Goal: Communication & Community: Answer question/provide support

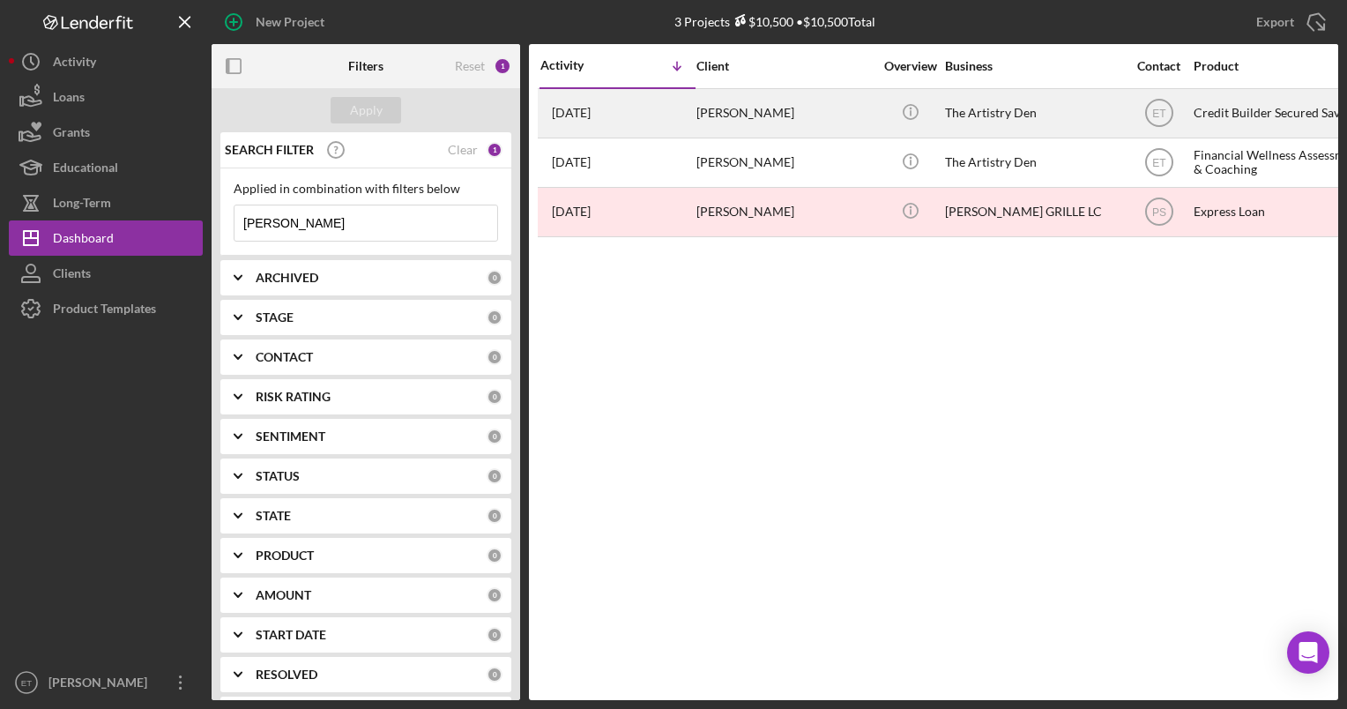
click at [668, 105] on div "[PERSON_NAME]" at bounding box center [784, 113] width 176 height 47
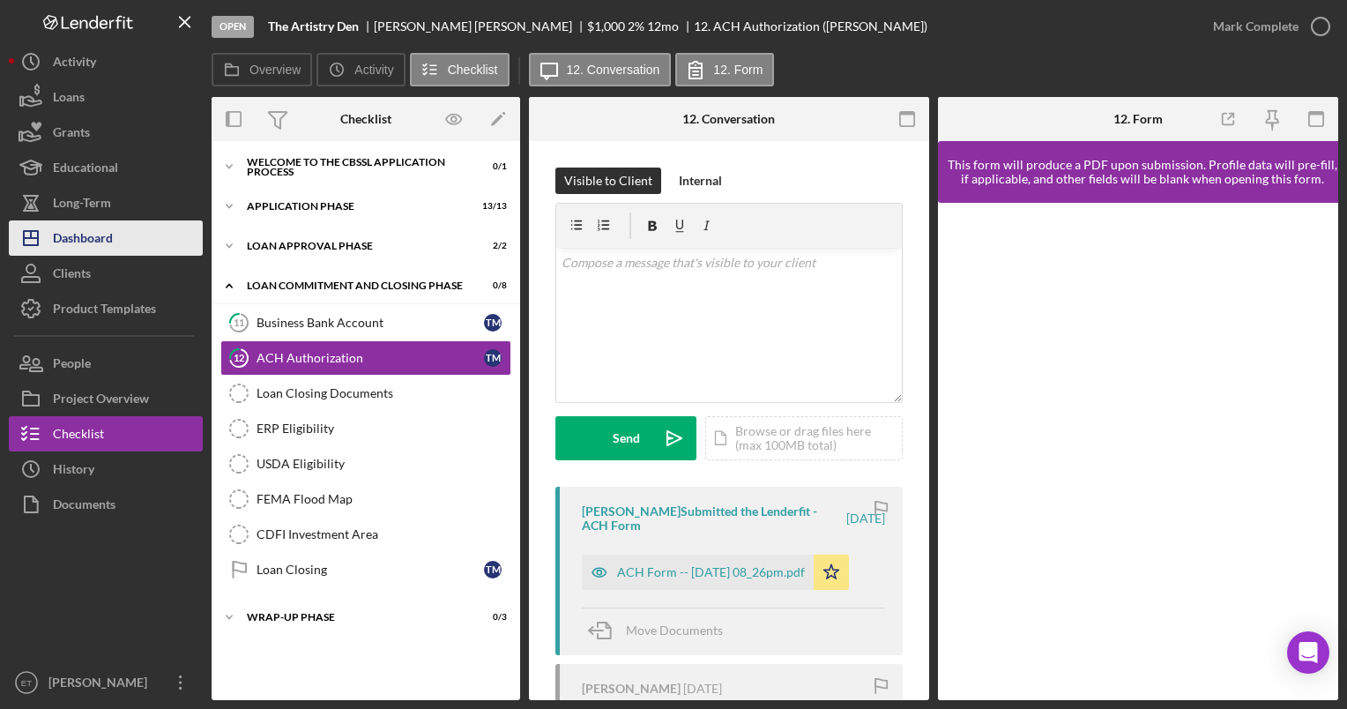
click at [85, 235] on div "Dashboard" at bounding box center [83, 240] width 60 height 40
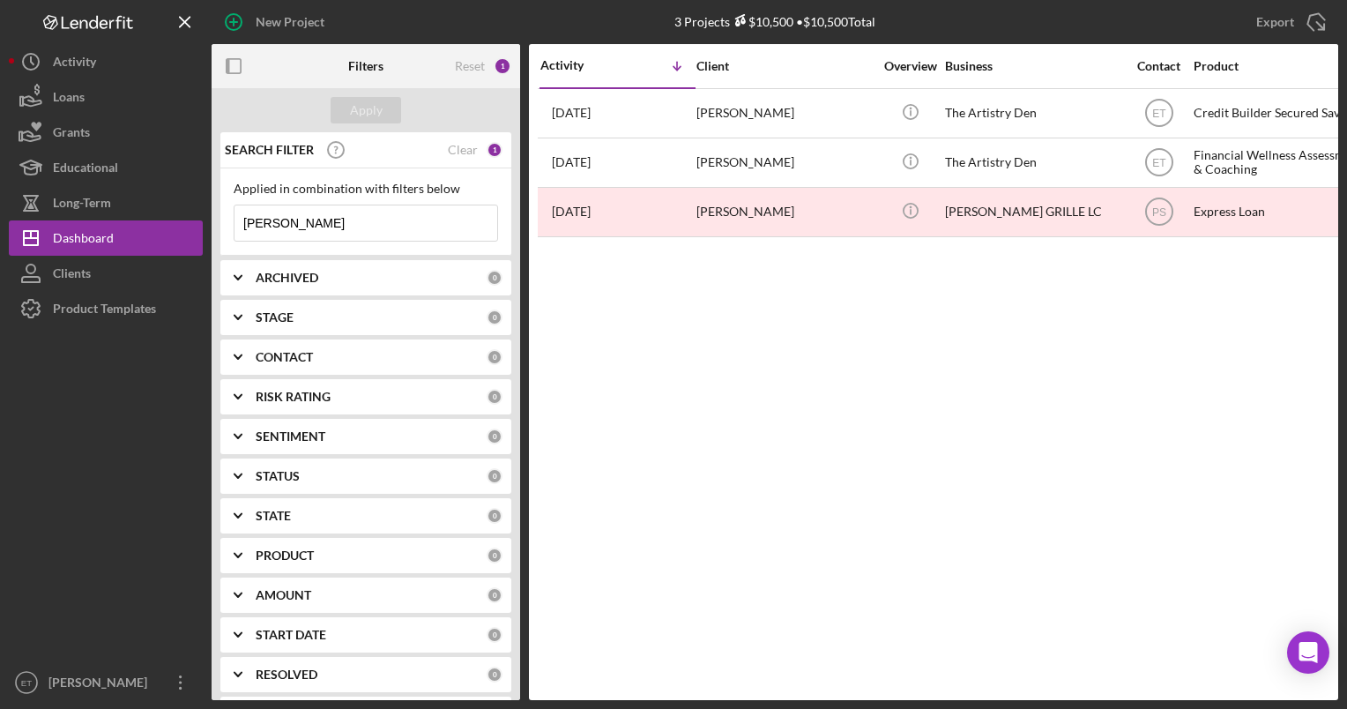
click at [360, 225] on input "[PERSON_NAME]" at bounding box center [365, 222] width 263 height 35
type input "L"
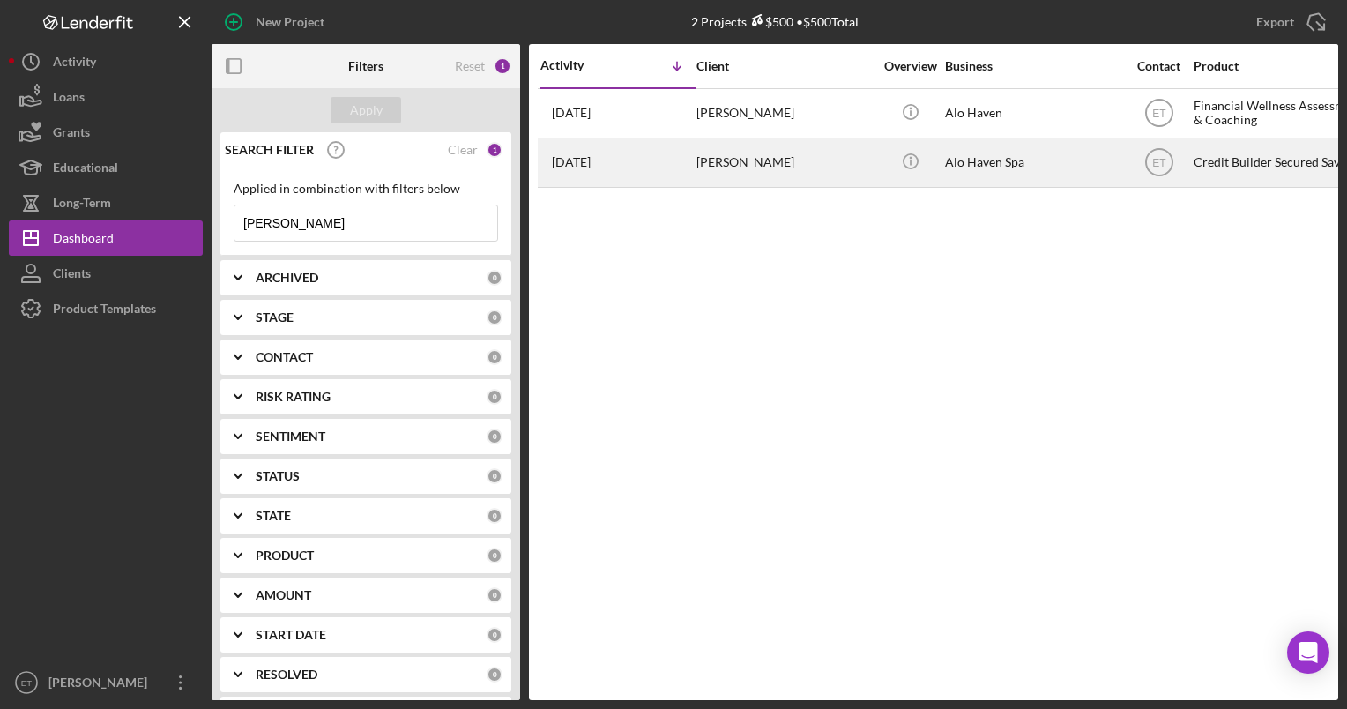
type input "[PERSON_NAME]"
click at [668, 167] on div "Icon/Info" at bounding box center [910, 162] width 66 height 47
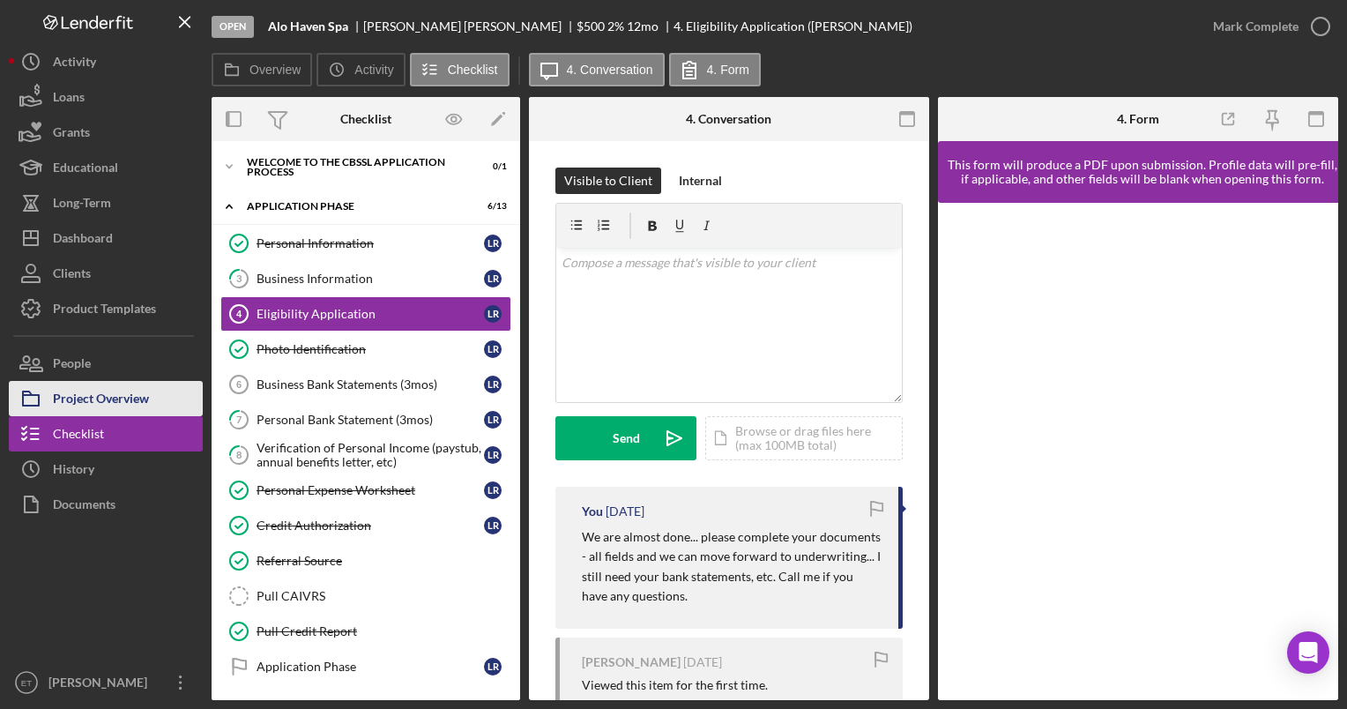
click at [123, 399] on div "Project Overview" at bounding box center [101, 401] width 96 height 40
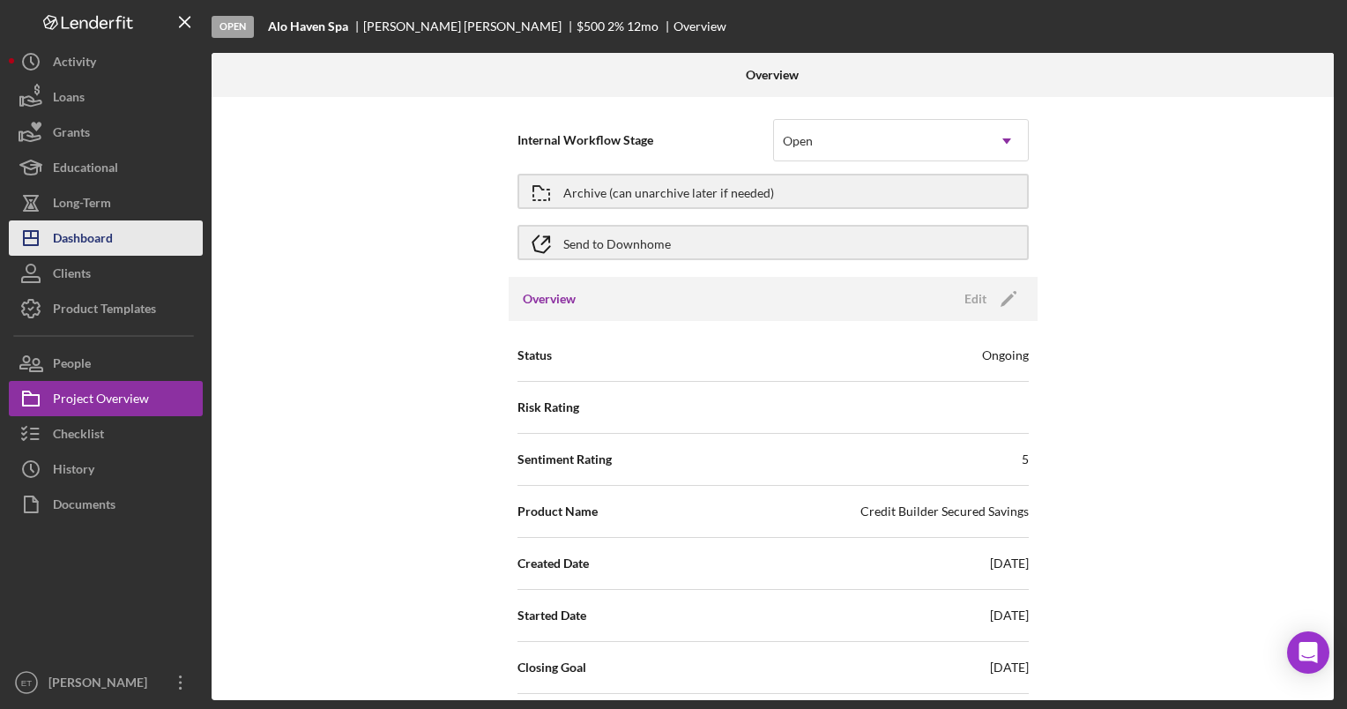
click at [85, 226] on div "Dashboard" at bounding box center [83, 240] width 60 height 40
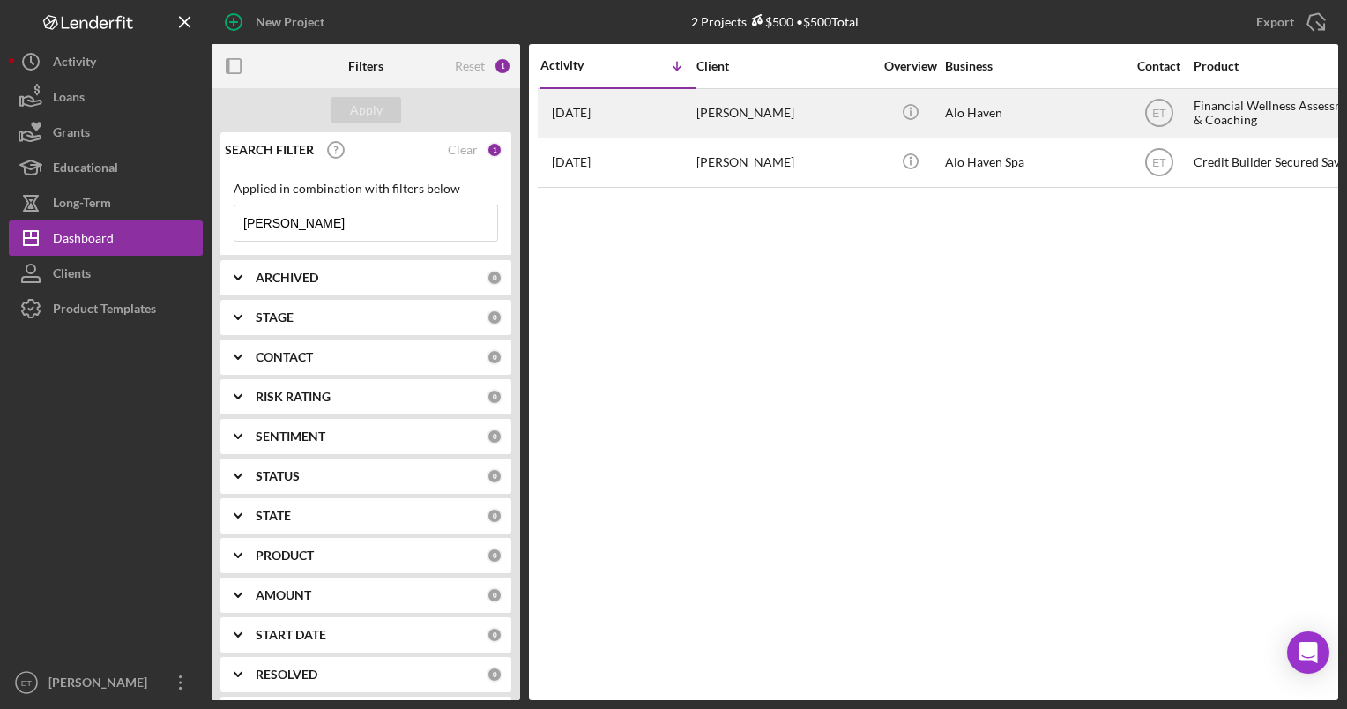
click at [668, 95] on td "[PERSON_NAME]" at bounding box center [786, 112] width 181 height 49
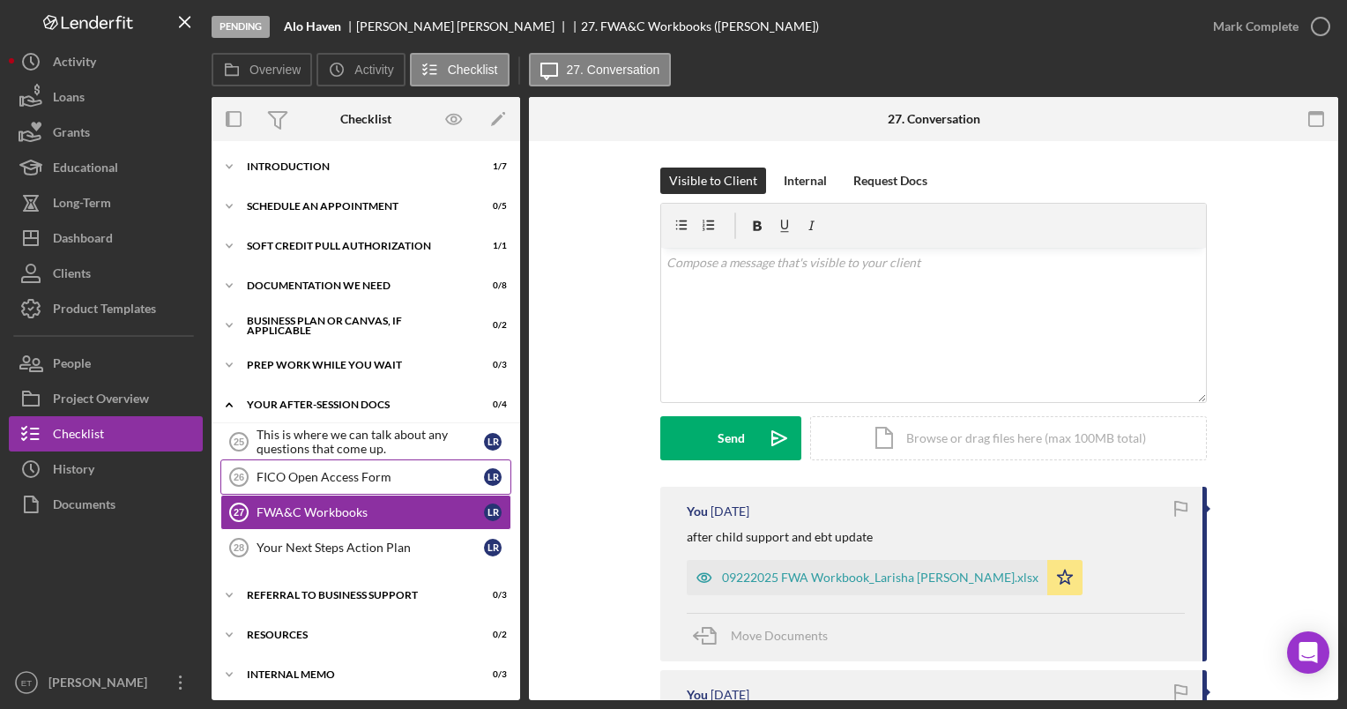
click at [322, 481] on div "FICO Open Access Form" at bounding box center [370, 477] width 227 height 14
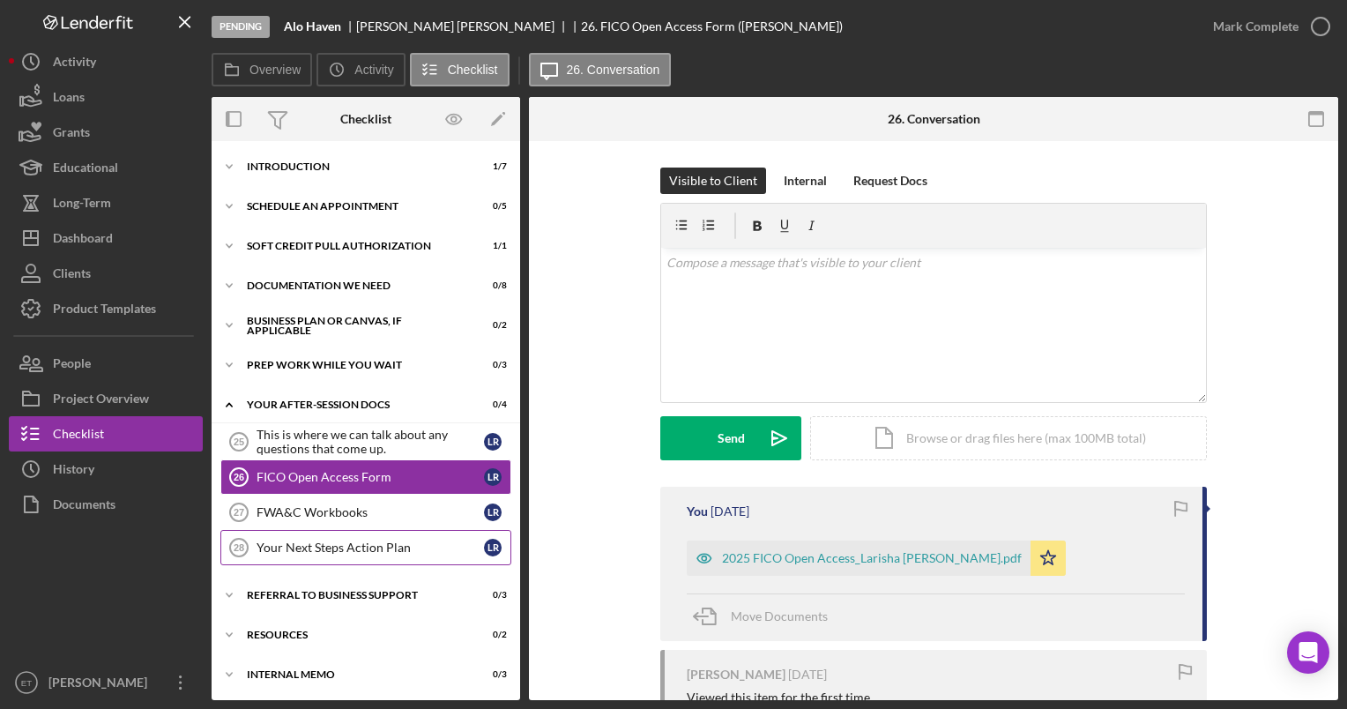
click at [317, 541] on div "Your Next Steps Action Plan" at bounding box center [370, 547] width 227 height 14
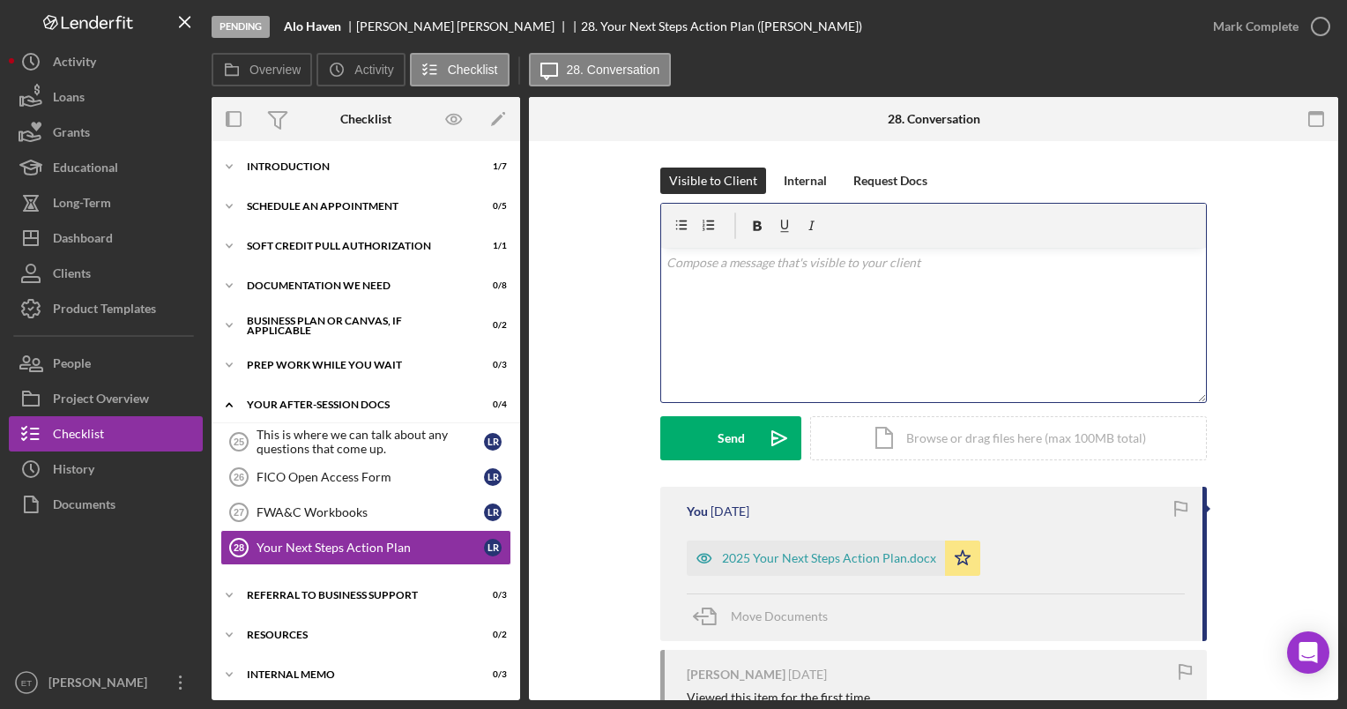
click at [668, 302] on div "v Color teal Color pink Remove color Add row above Add row below Add column bef…" at bounding box center [933, 325] width 545 height 154
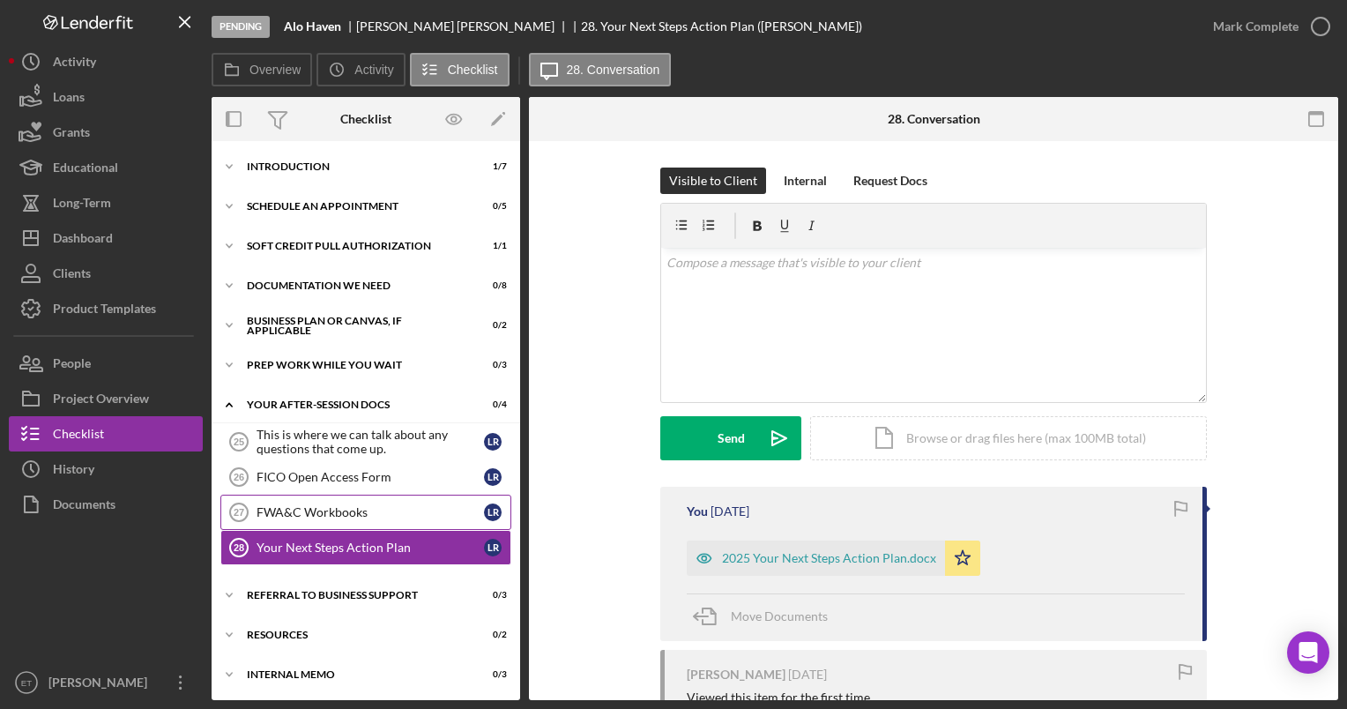
click at [354, 502] on link "FWA&C Workbooks 27 FWA&C Workbooks L R" at bounding box center [365, 512] width 291 height 35
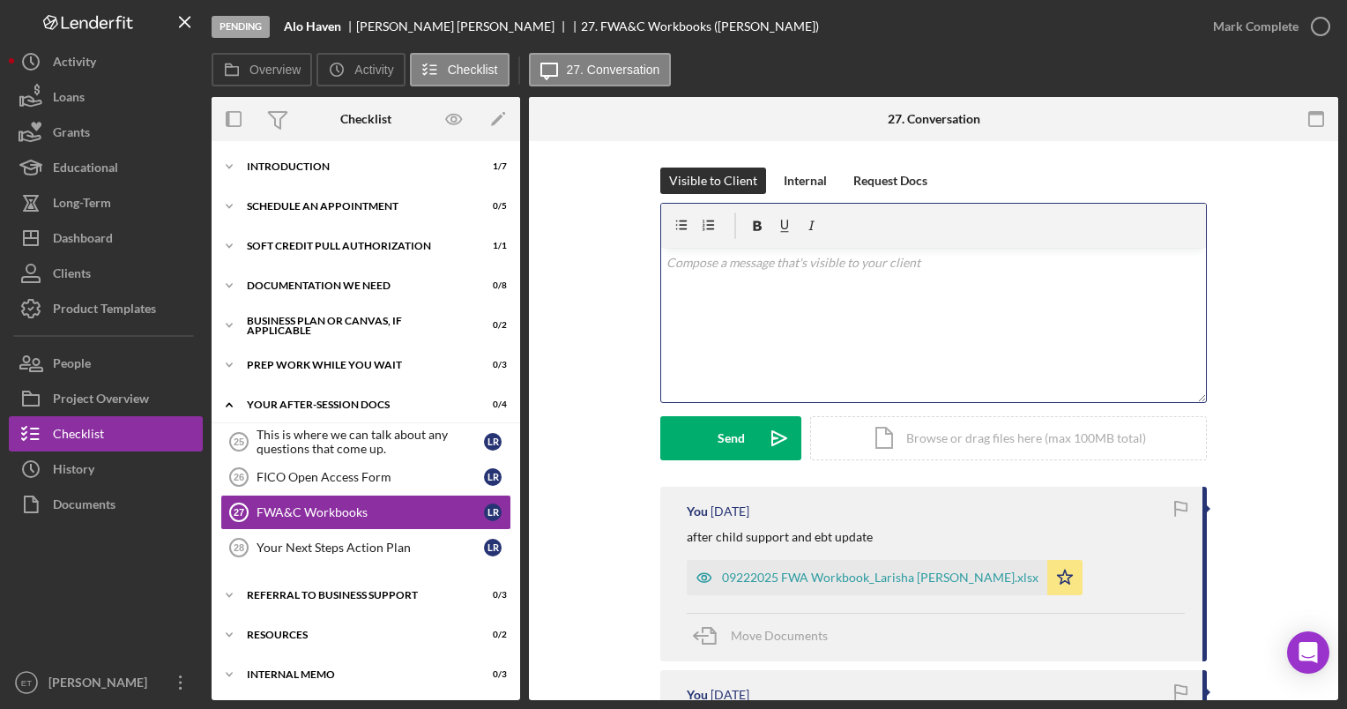
click at [668, 314] on div "v Color teal Color pink Remove color Add row above Add row below Add column bef…" at bounding box center [933, 325] width 545 height 154
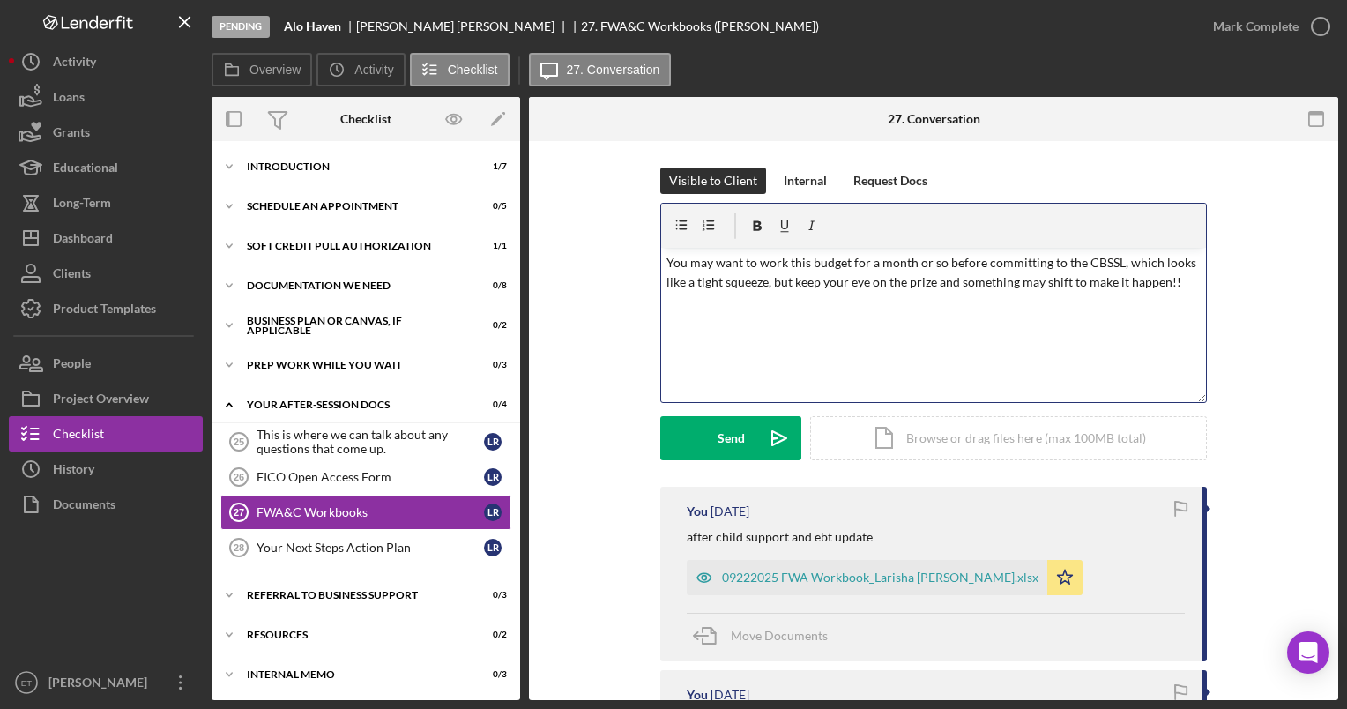
click at [666, 261] on p "You may want to work this budget for a month or so before committing to the CBS…" at bounding box center [933, 273] width 535 height 40
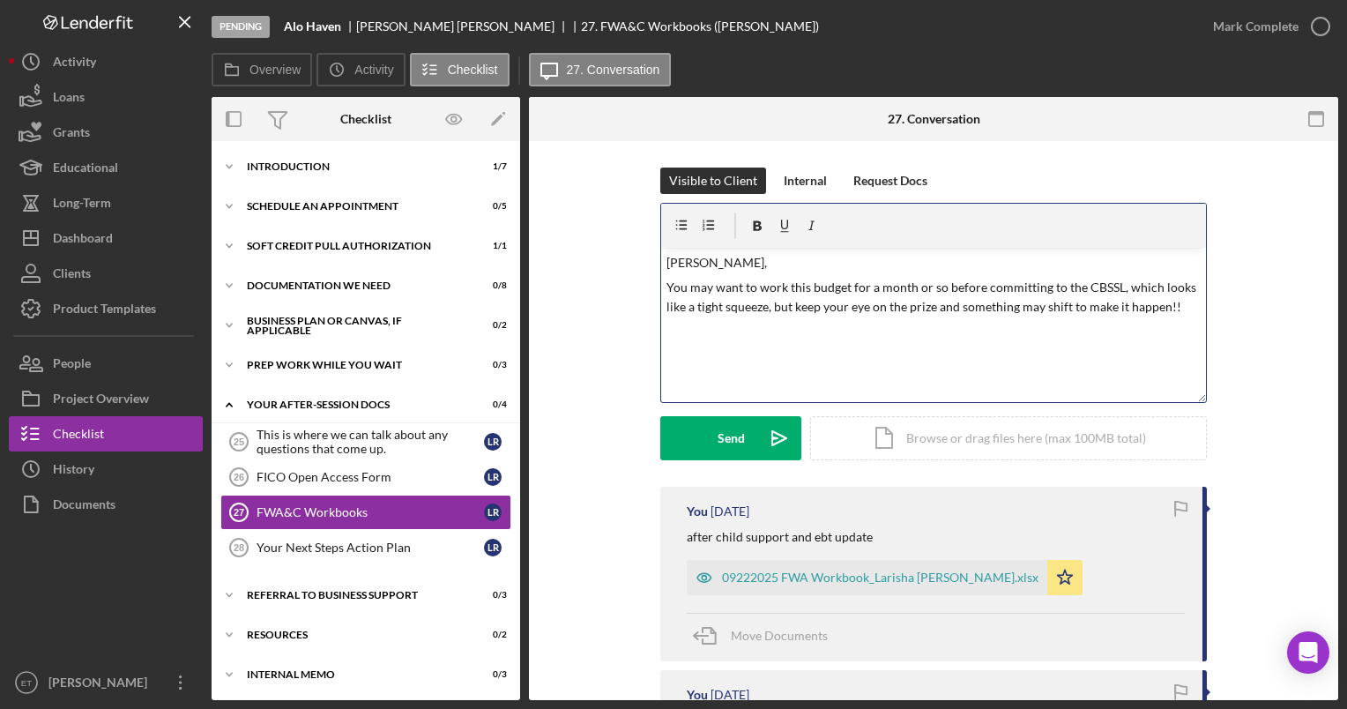
click at [668, 303] on p "You may want to work this budget for a month or so before committing to the CBS…" at bounding box center [933, 298] width 535 height 40
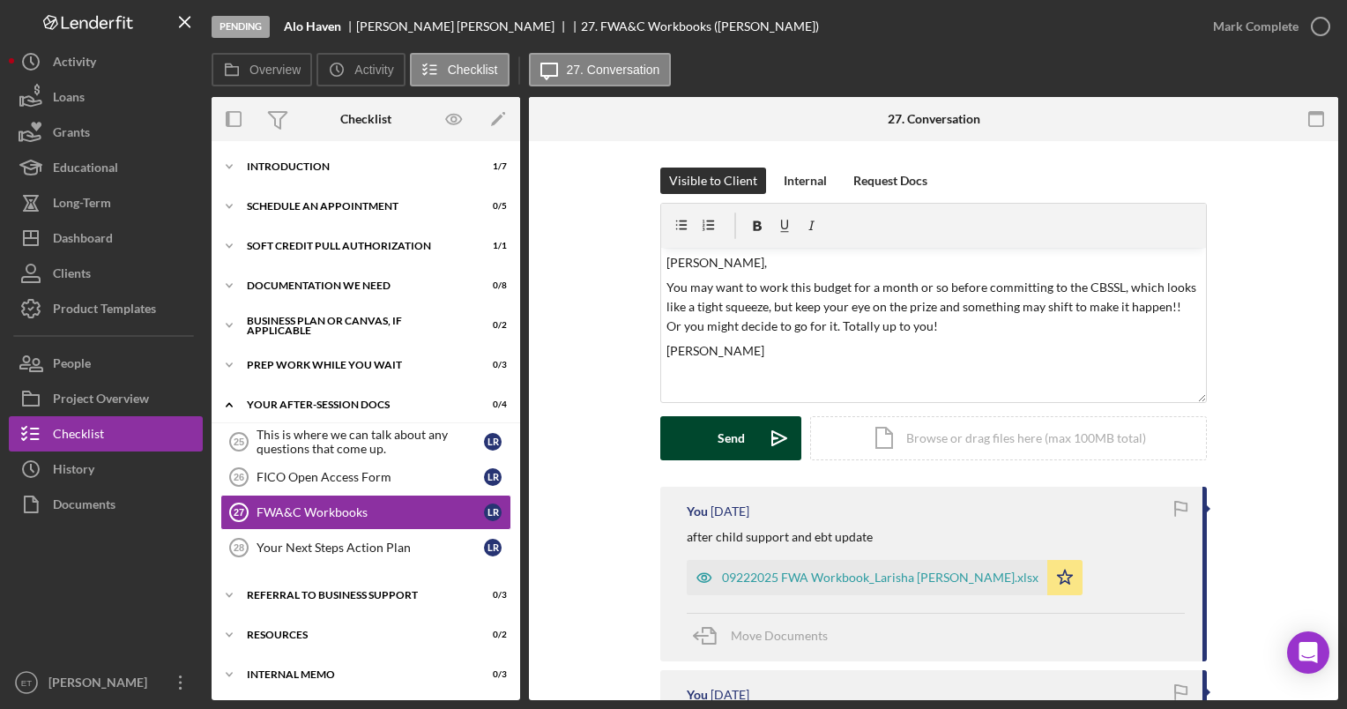
click at [668, 434] on button "Send Icon/icon-invite-send" at bounding box center [730, 438] width 141 height 44
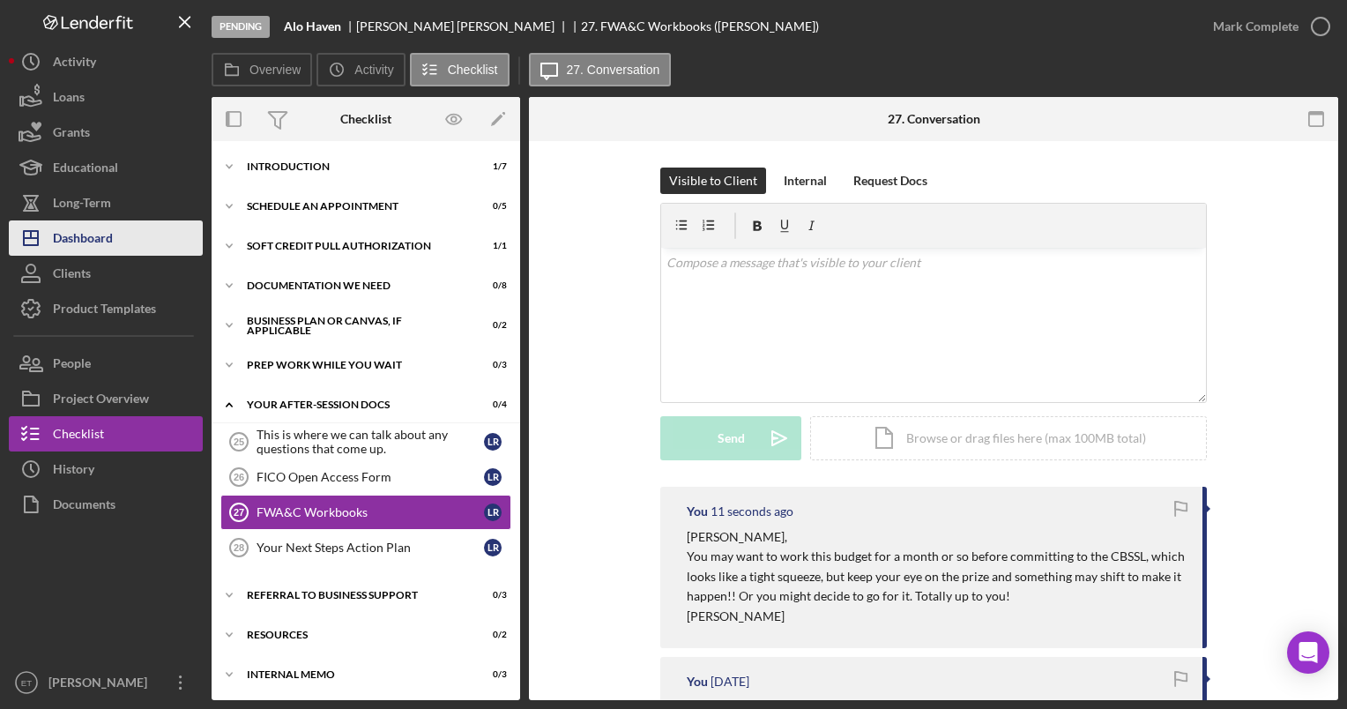
click at [88, 233] on div "Dashboard" at bounding box center [83, 240] width 60 height 40
